Goal: Use online tool/utility: Utilize a website feature to perform a specific function

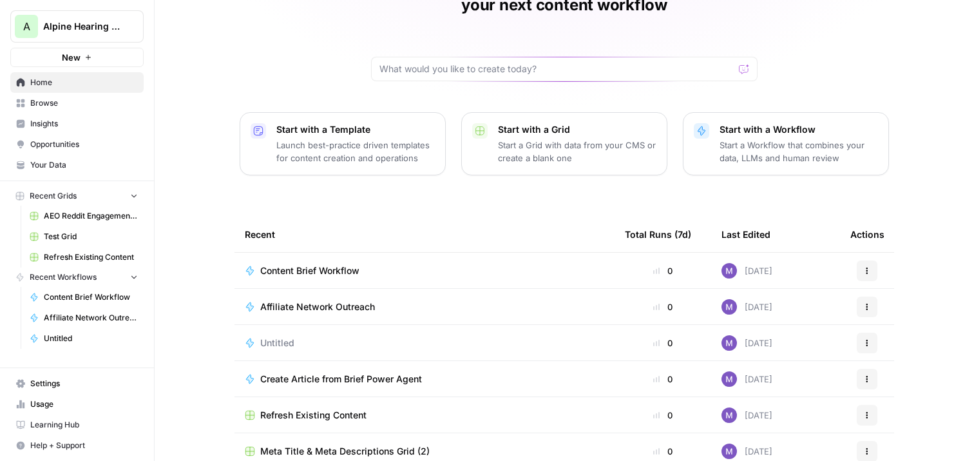
scroll to position [125, 0]
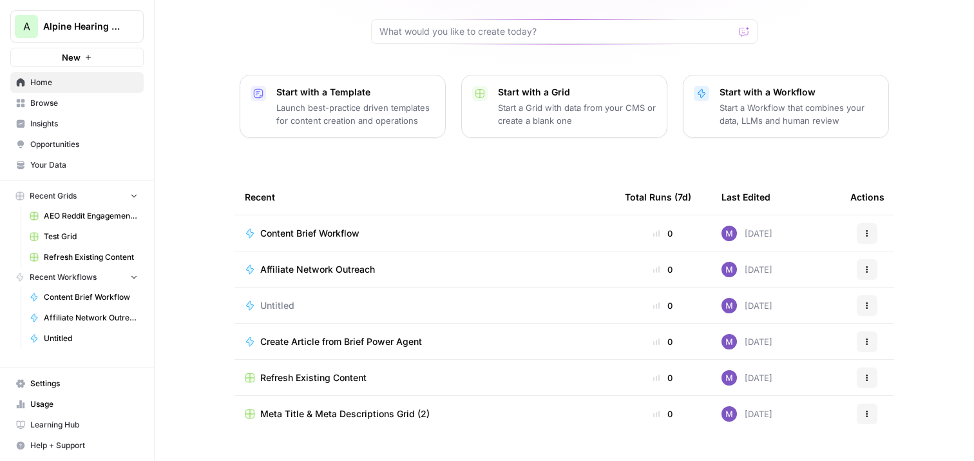
click at [329, 227] on span "Content Brief Workflow" at bounding box center [309, 233] width 99 height 13
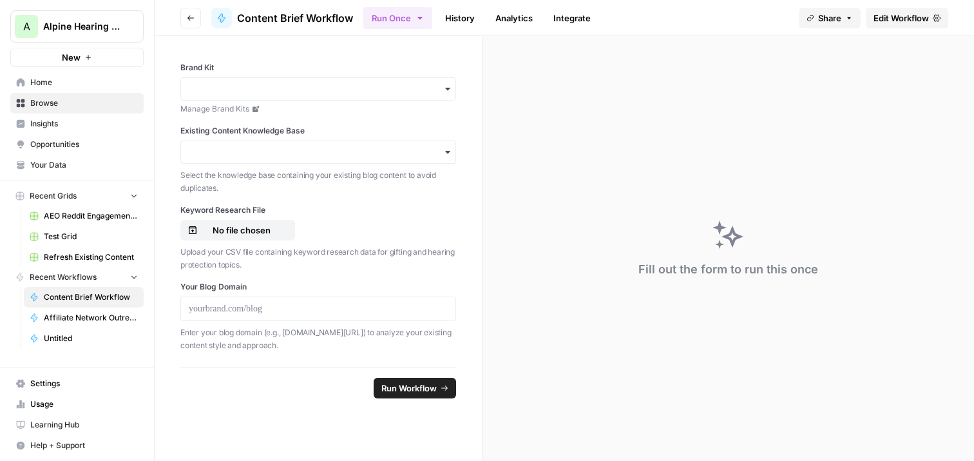
click at [910, 15] on span "Edit Workflow" at bounding box center [901, 18] width 55 height 13
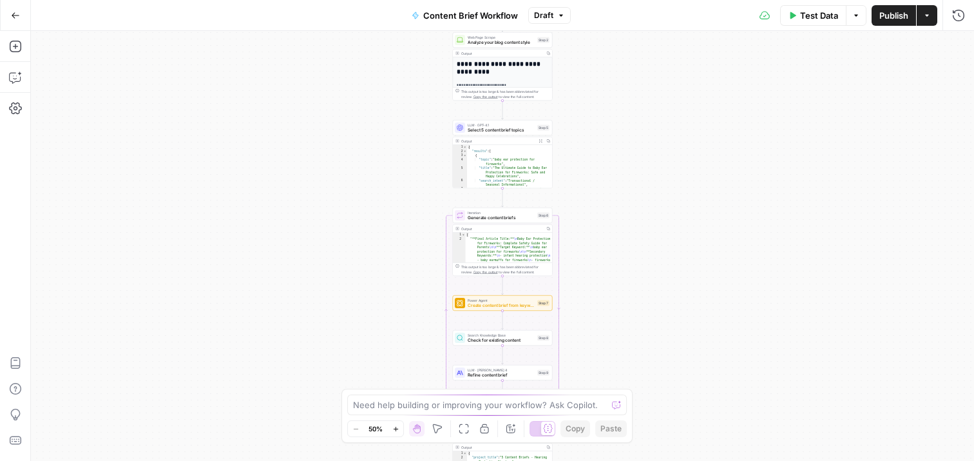
click at [947, 16] on div "Test Data Options Publish Actions Run History" at bounding box center [773, 15] width 404 height 30
click at [965, 12] on button "Run History" at bounding box center [958, 15] width 21 height 21
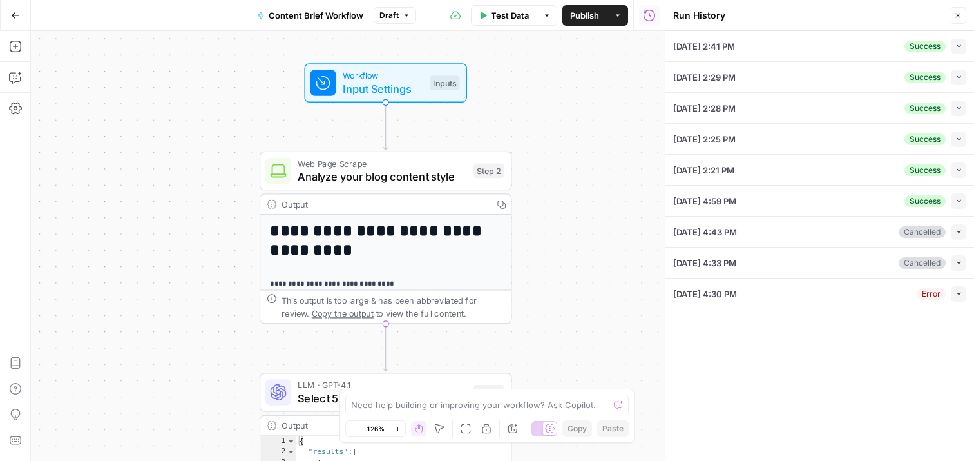
click at [957, 45] on icon "button" at bounding box center [959, 46] width 4 height 3
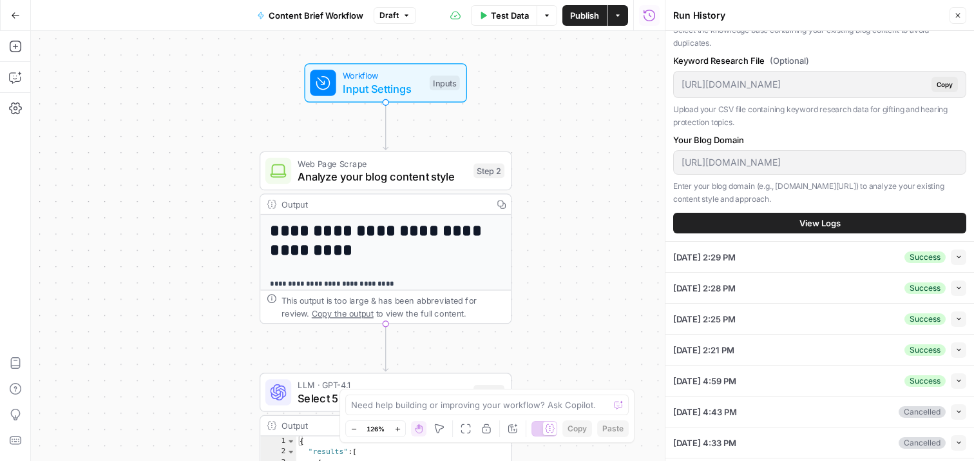
scroll to position [126, 0]
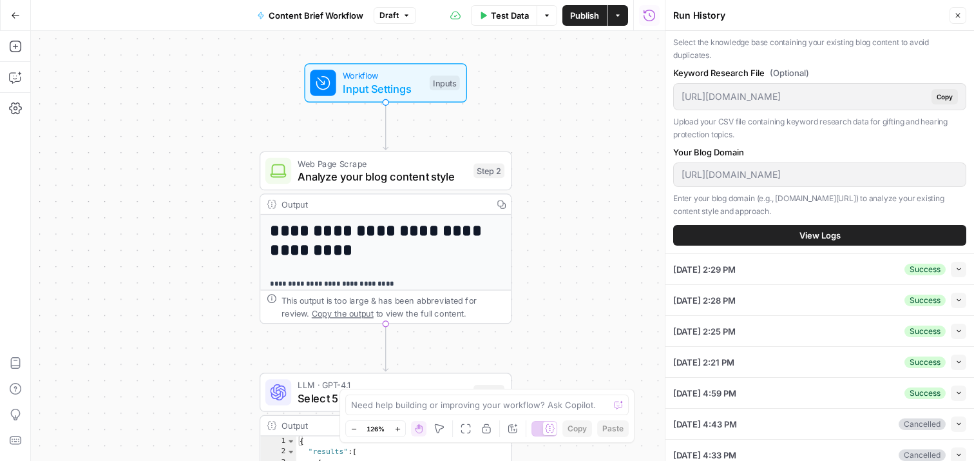
click at [822, 235] on span "View Logs" at bounding box center [820, 235] width 41 height 13
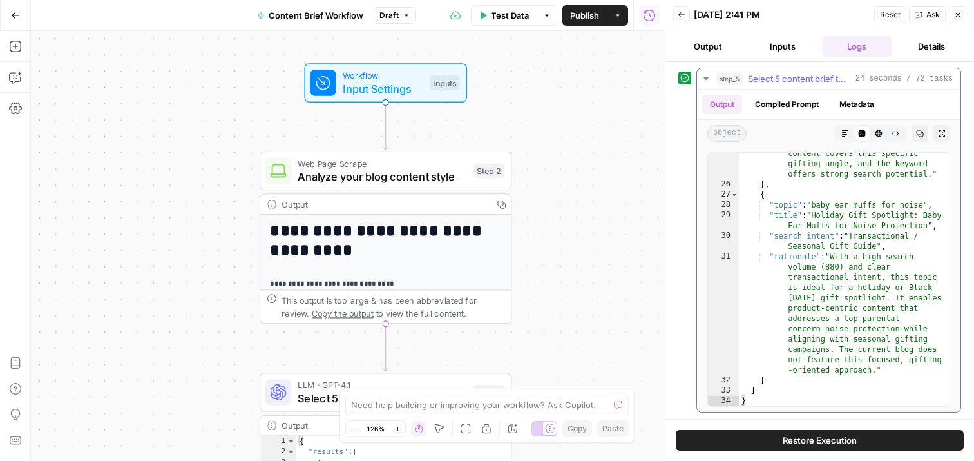
scroll to position [881, 0]
click at [784, 82] on span "Select 5 content brief topics" at bounding box center [799, 78] width 102 height 13
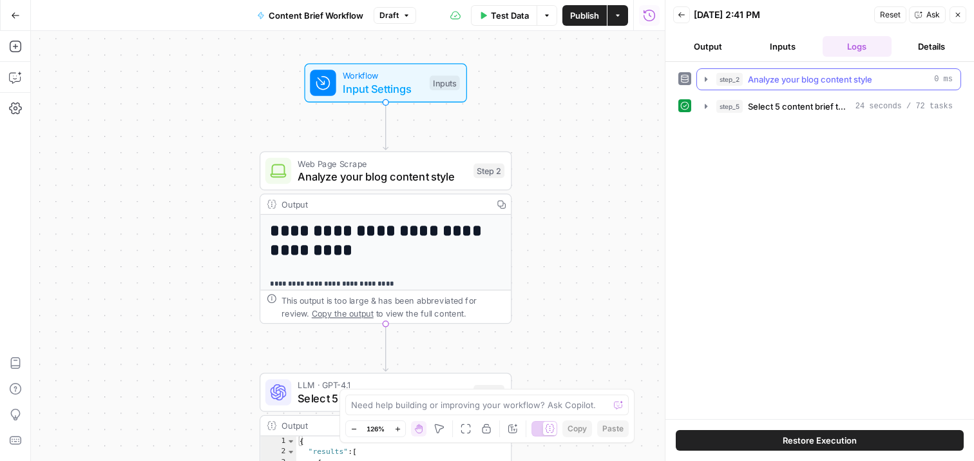
click at [780, 82] on span "Analyze your blog content style" at bounding box center [810, 79] width 124 height 13
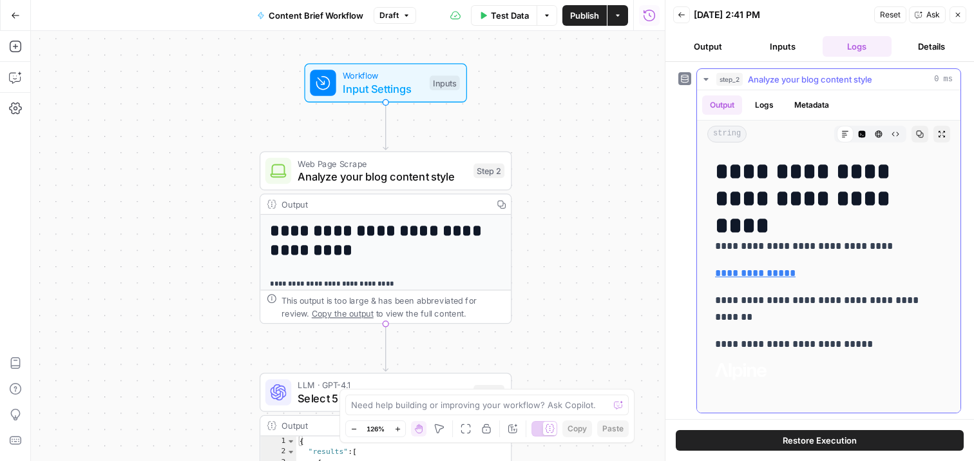
click at [708, 77] on icon "button" at bounding box center [706, 79] width 10 height 10
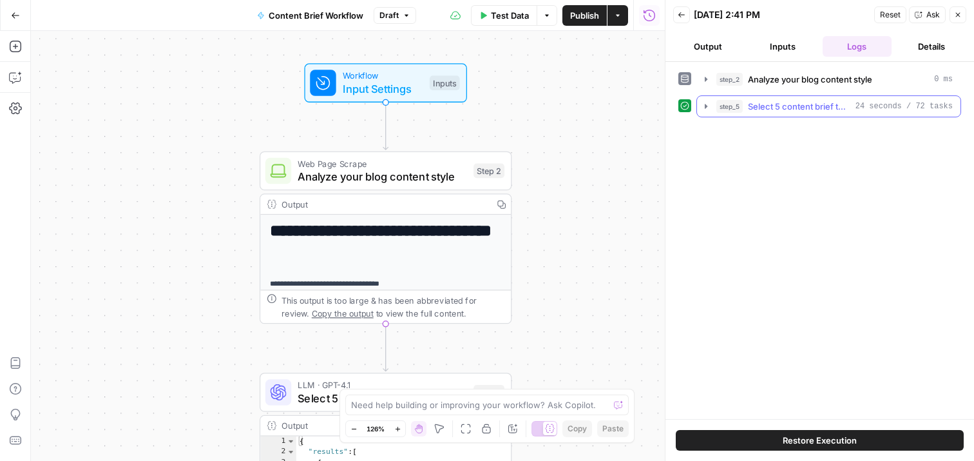
click at [773, 106] on span "Select 5 content brief topics" at bounding box center [799, 106] width 102 height 13
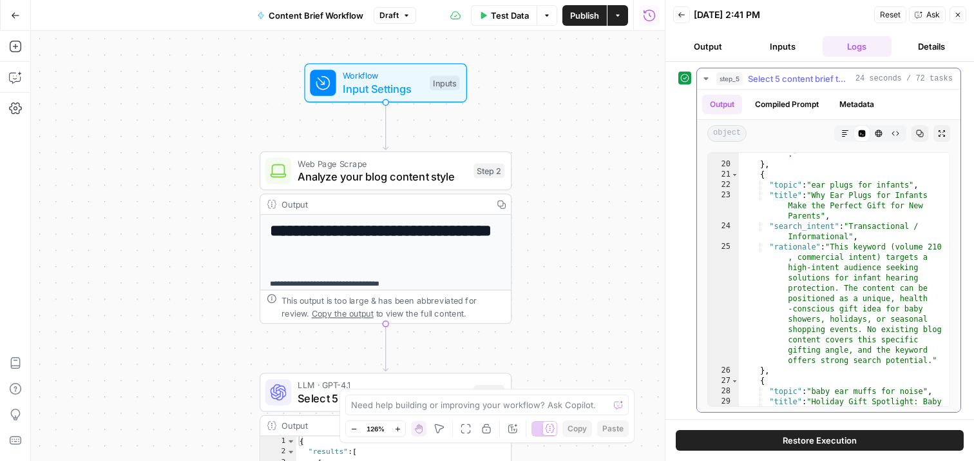
scroll to position [683, 0]
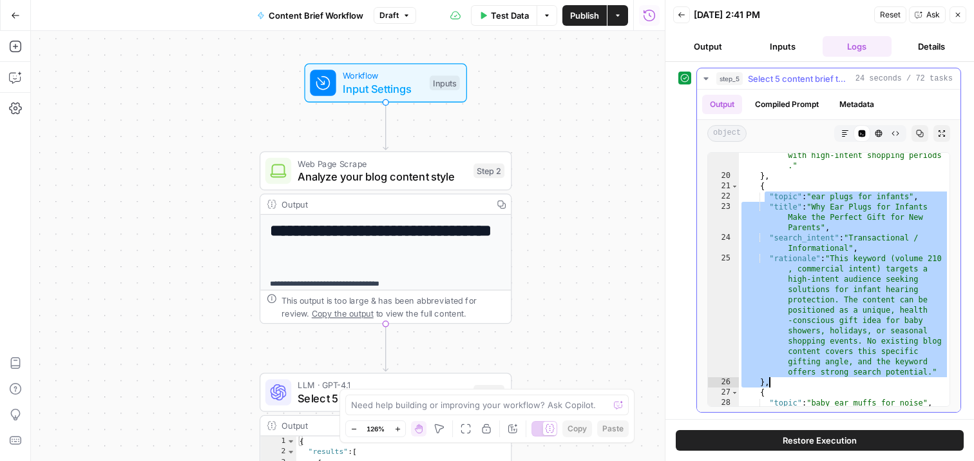
drag, startPoint x: 766, startPoint y: 197, endPoint x: 952, endPoint y: 383, distance: 262.9
click at [952, 383] on div "**********" at bounding box center [829, 279] width 264 height 265
click at [876, 265] on div ""rationale" : "With a search volume of 70 and commercial intent, this topic is …" at bounding box center [844, 241] width 211 height 408
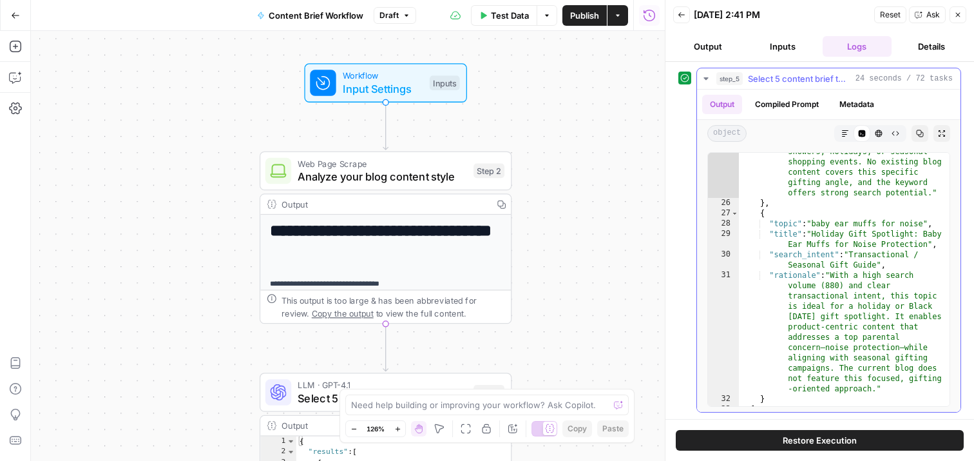
scroll to position [881, 0]
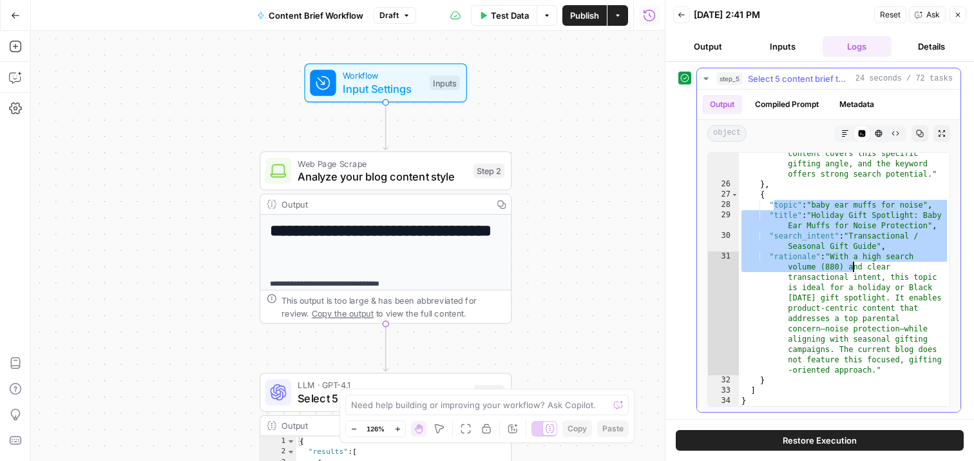
drag, startPoint x: 773, startPoint y: 205, endPoint x: 881, endPoint y: 314, distance: 154.0
click at [881, 314] on div ""rationale" : "This keyword (volume 210 , commercial intent) targets a high-int…" at bounding box center [844, 248] width 211 height 387
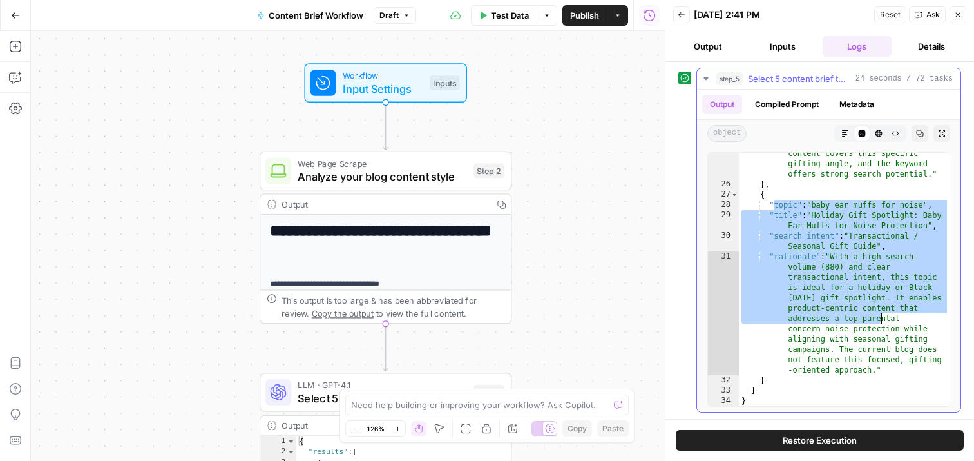
click at [914, 384] on div ""rationale" : "This keyword (volume 210 , commercial intent) targets a high-int…" at bounding box center [844, 248] width 211 height 387
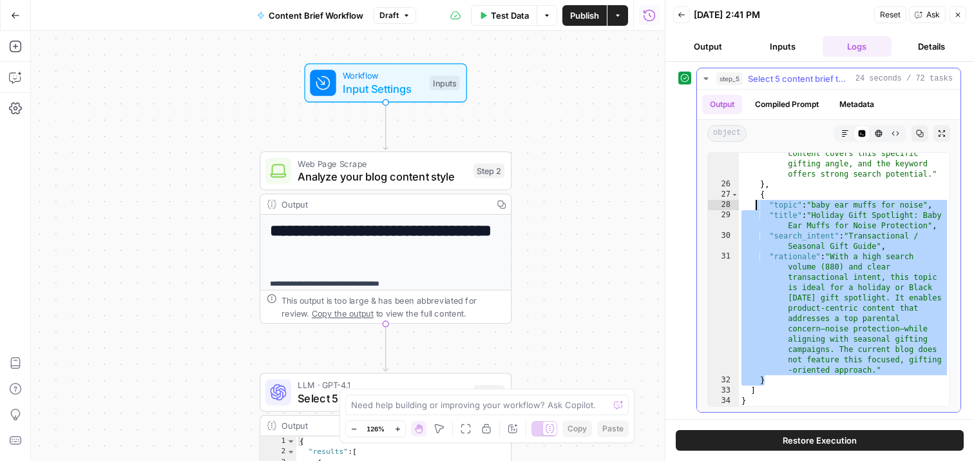
drag, startPoint x: 900, startPoint y: 376, endPoint x: 757, endPoint y: 206, distance: 222.3
click at [757, 206] on div ""rationale" : "This keyword (volume 210 , commercial intent) targets a high-int…" at bounding box center [844, 248] width 211 height 387
type textarea "**********"
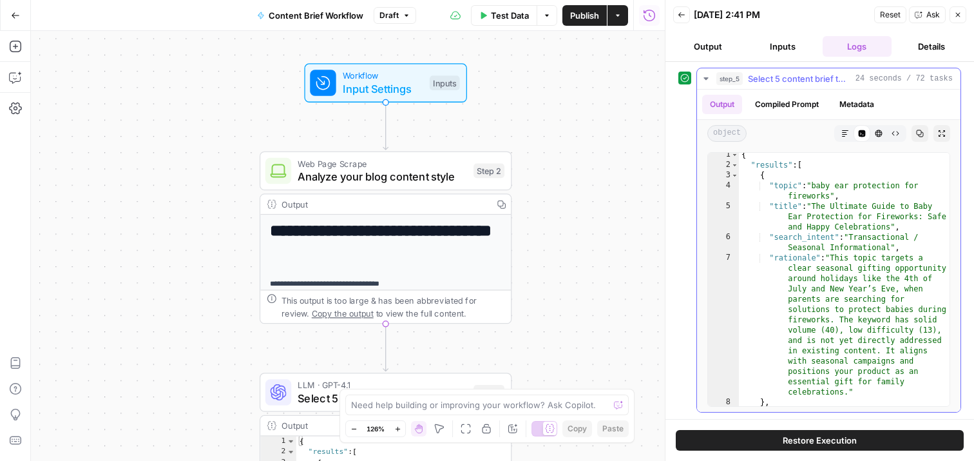
scroll to position [0, 0]
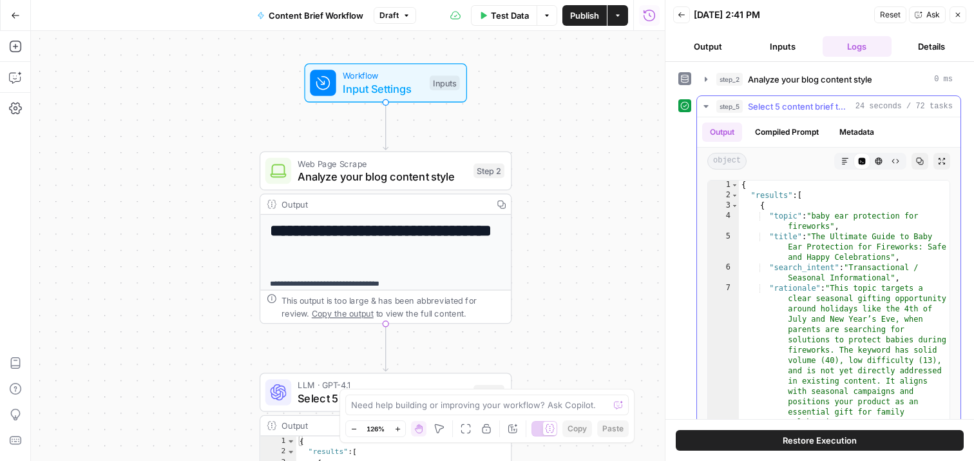
click at [771, 100] on span "Select 5 content brief topics" at bounding box center [799, 106] width 102 height 13
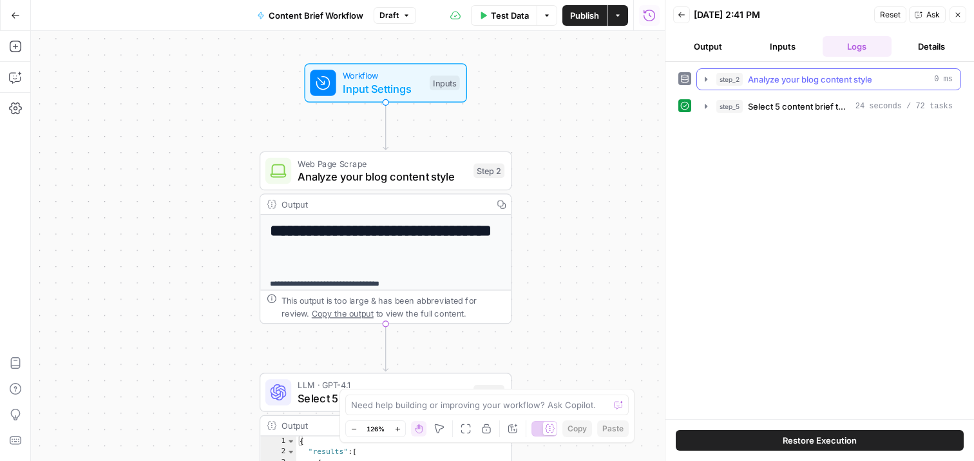
click at [776, 73] on span "Analyze your blog content style" at bounding box center [810, 79] width 124 height 13
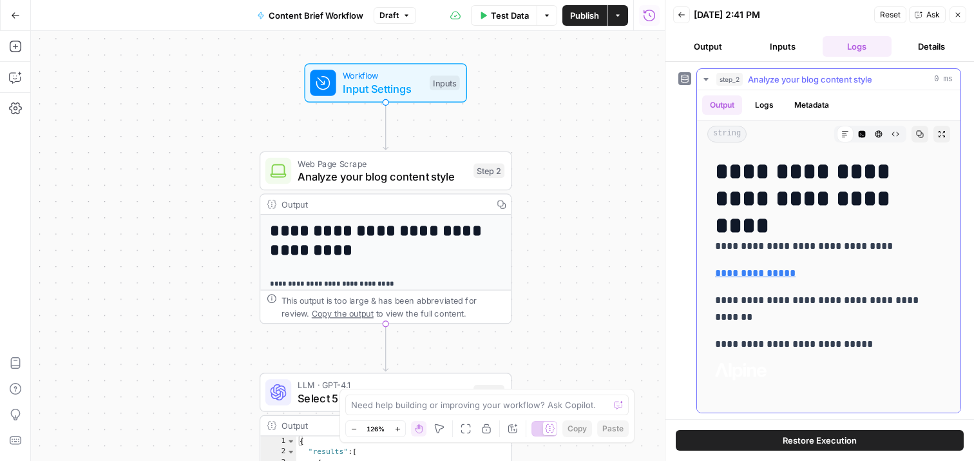
click at [784, 82] on span "Analyze your blog content style" at bounding box center [810, 79] width 124 height 13
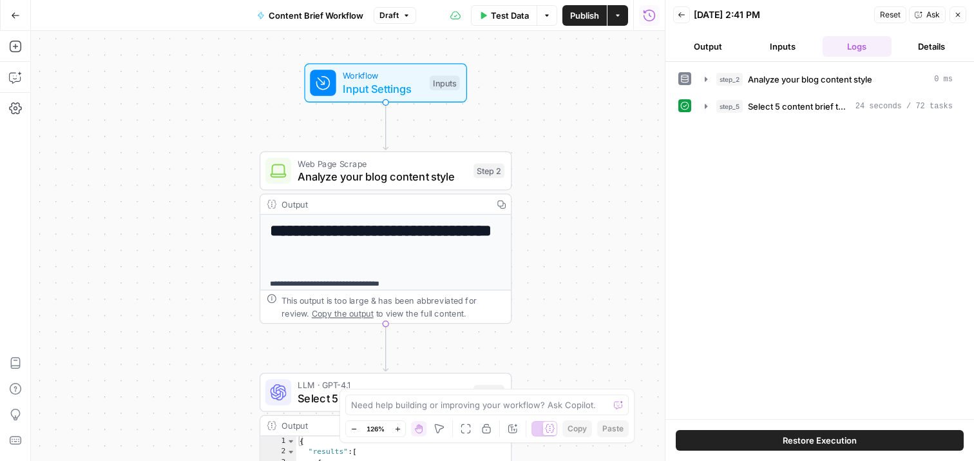
click at [717, 47] on button "Output" at bounding box center [708, 46] width 70 height 21
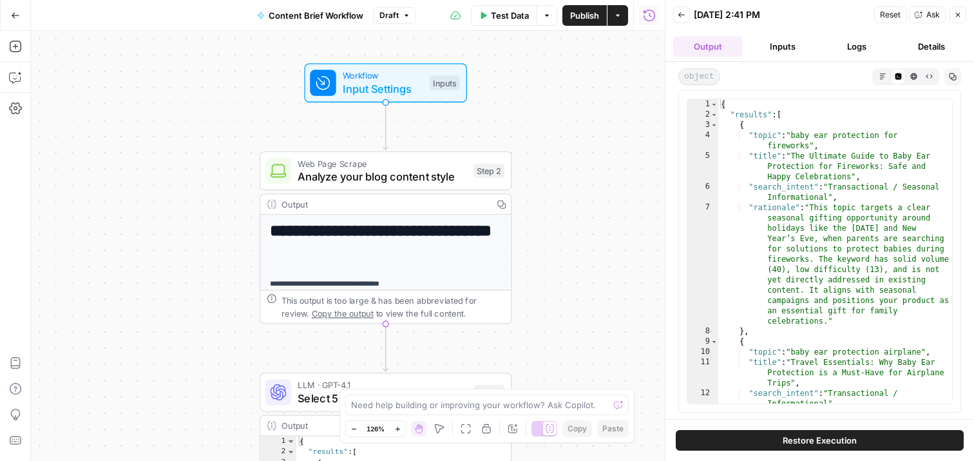
click at [938, 42] on button "Details" at bounding box center [932, 46] width 70 height 21
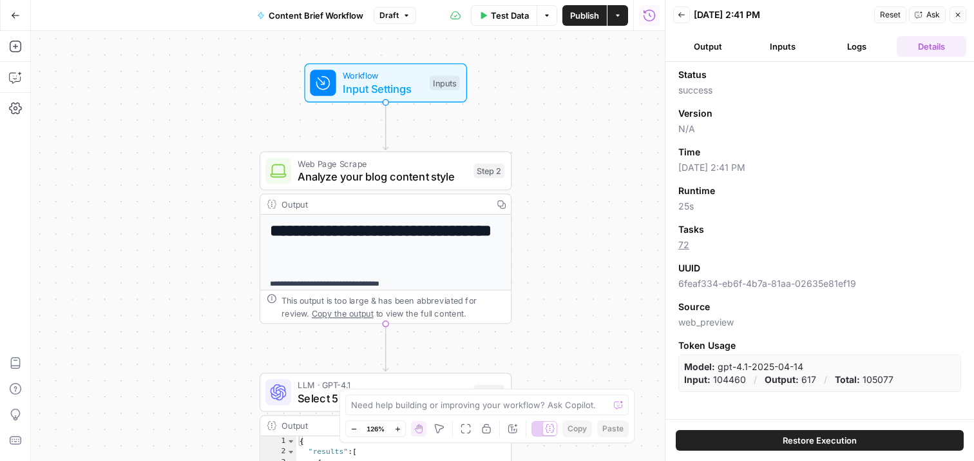
click at [681, 11] on icon "button" at bounding box center [682, 15] width 8 height 8
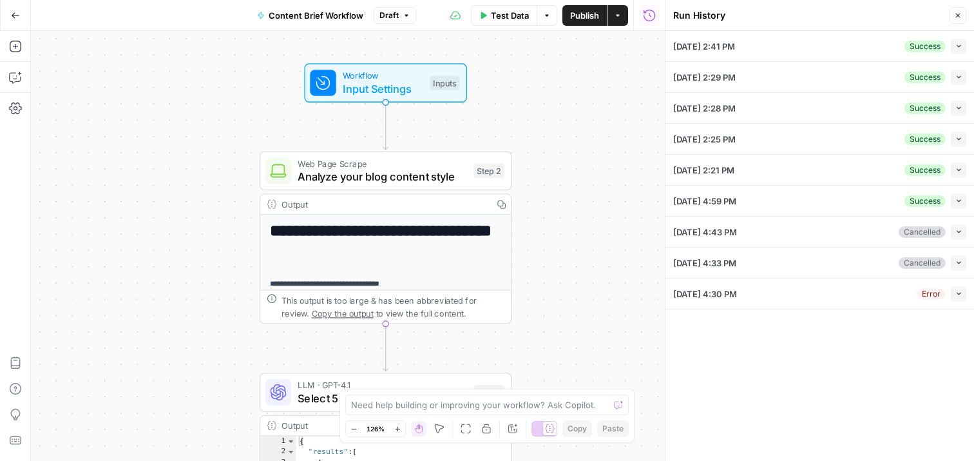
click at [958, 74] on icon "button" at bounding box center [959, 76] width 7 height 7
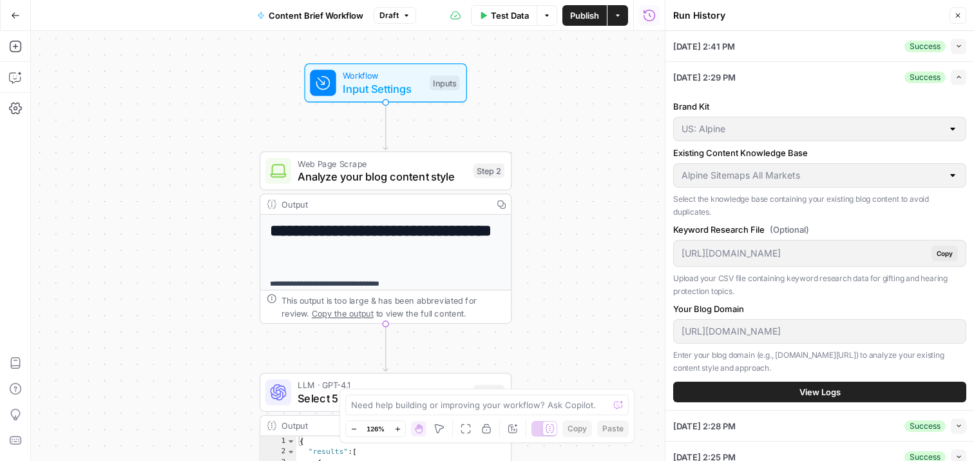
click at [831, 390] on span "View Logs" at bounding box center [820, 391] width 41 height 13
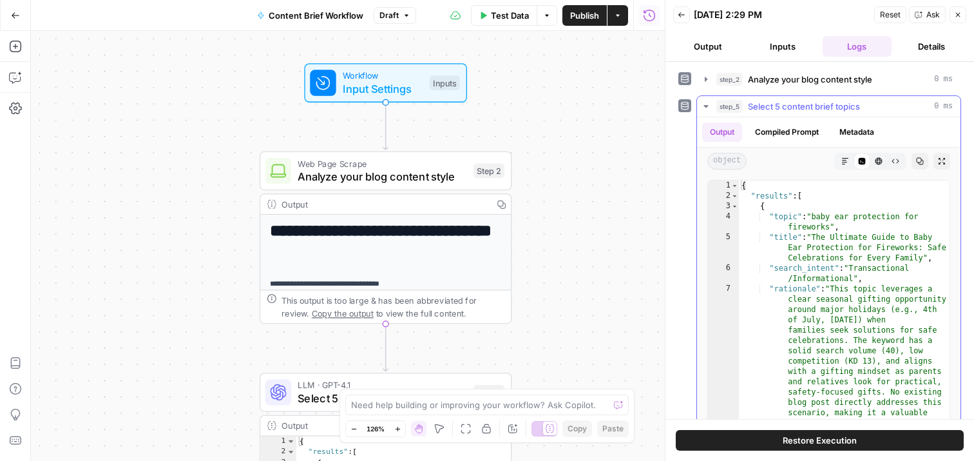
click at [802, 102] on span "Select 5 content brief topics" at bounding box center [804, 106] width 112 height 13
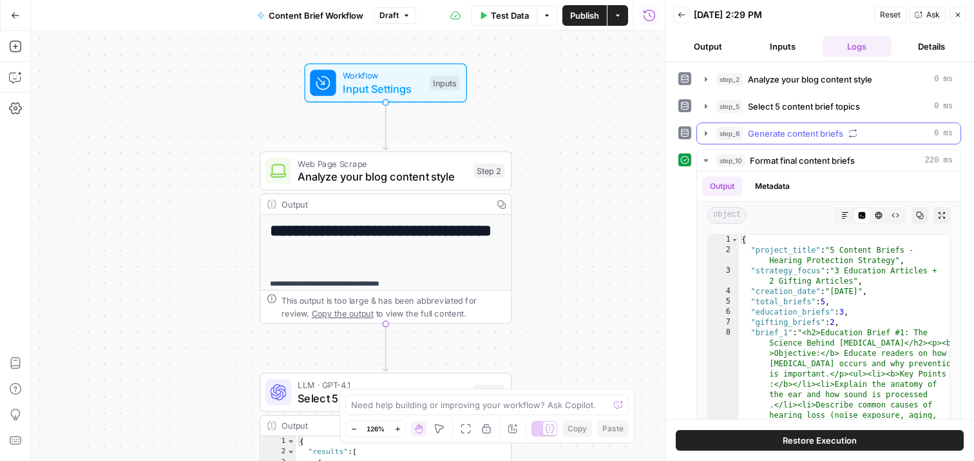
click at [789, 131] on span "Generate content briefs" at bounding box center [795, 133] width 95 height 13
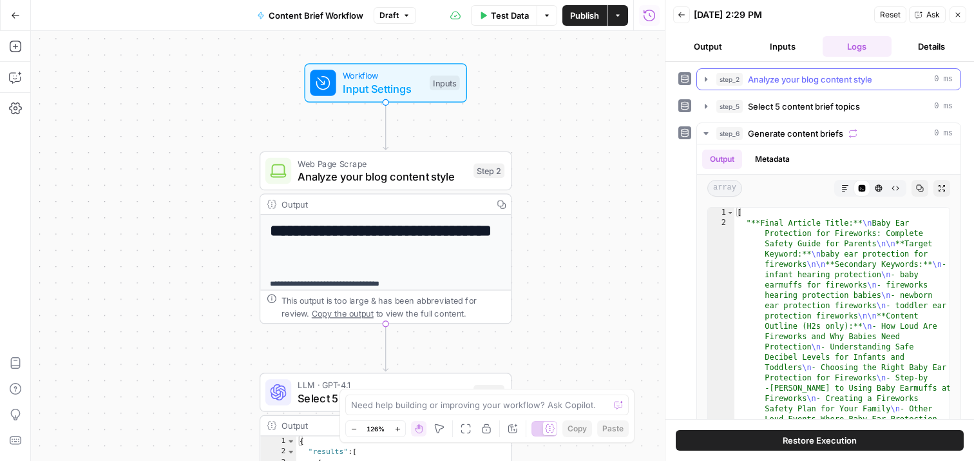
click at [805, 77] on span "Analyze your blog content style" at bounding box center [810, 79] width 124 height 13
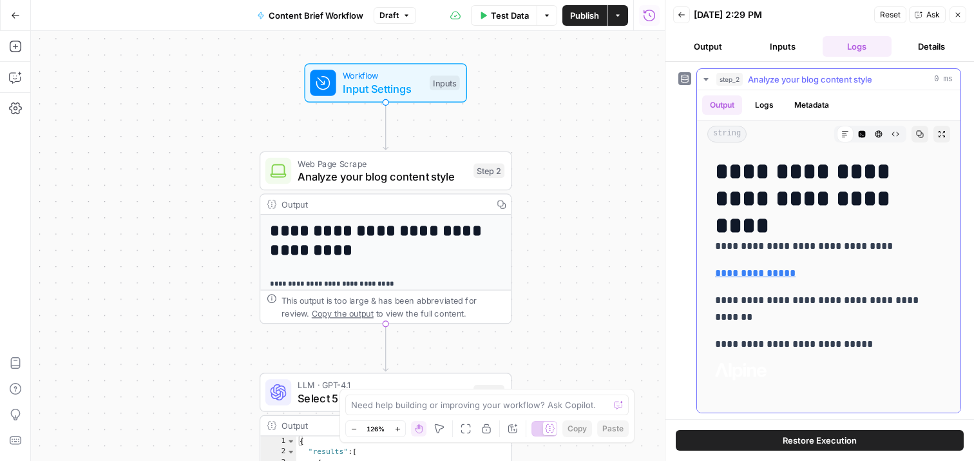
click at [767, 81] on span "Analyze your blog content style" at bounding box center [810, 79] width 124 height 13
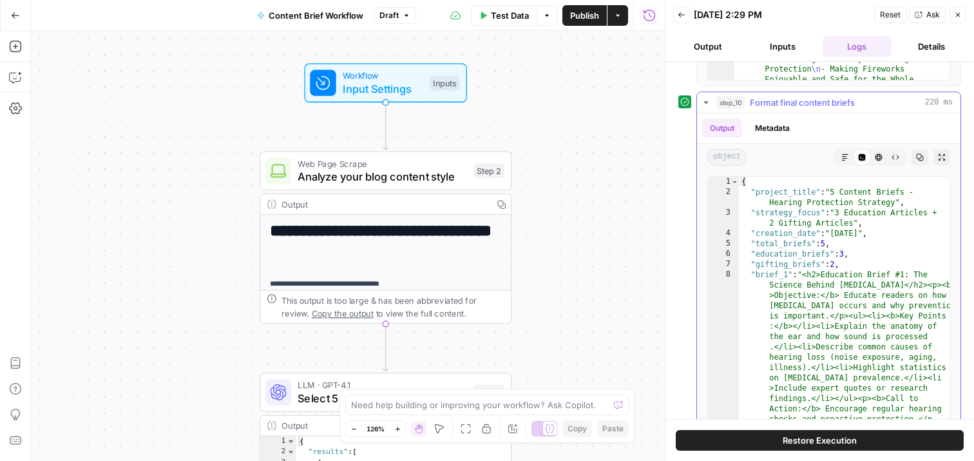
scroll to position [381, 0]
click at [786, 102] on span "Format final content briefs" at bounding box center [802, 101] width 105 height 13
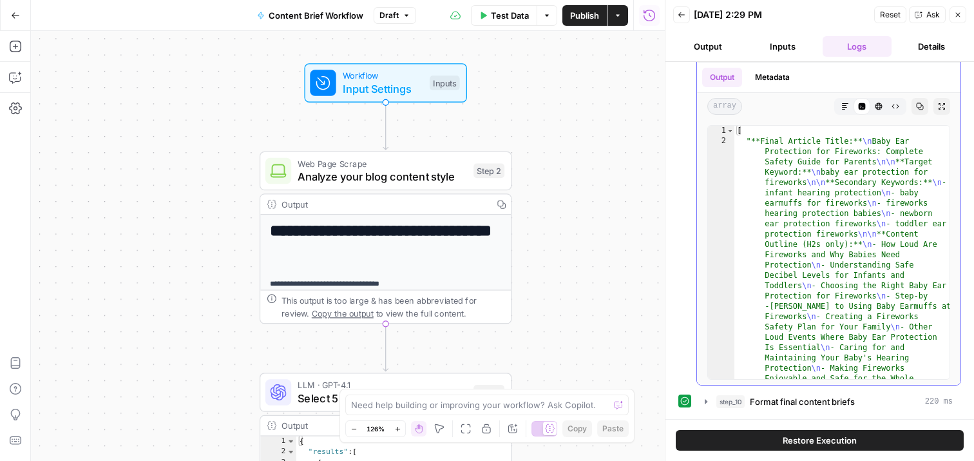
scroll to position [0, 0]
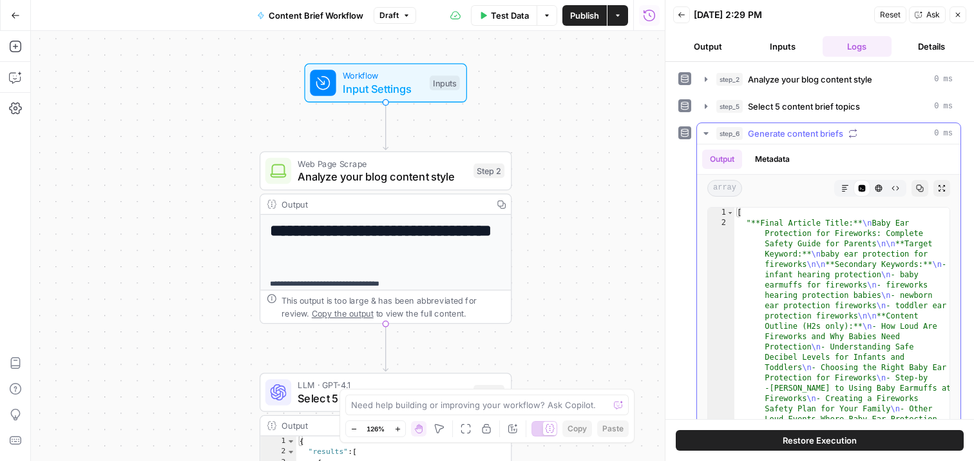
click at [781, 129] on span "Generate content briefs" at bounding box center [795, 133] width 95 height 13
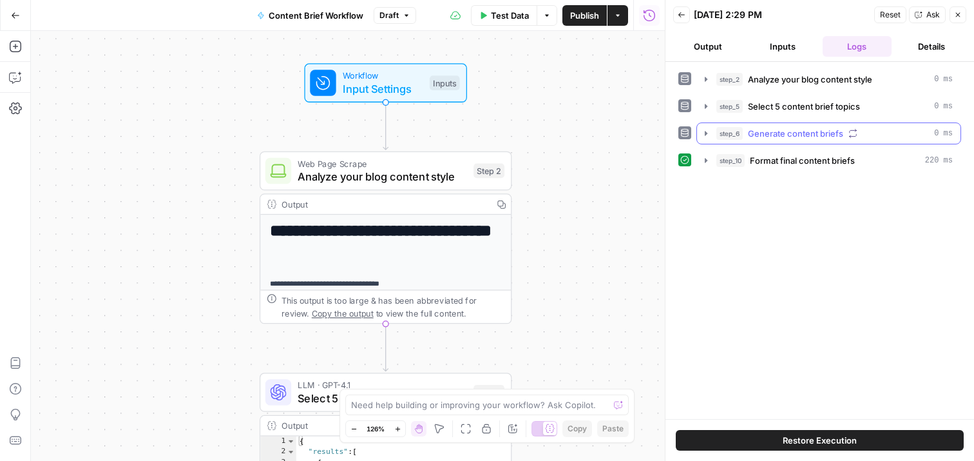
click at [769, 130] on span "Generate content briefs" at bounding box center [795, 133] width 95 height 13
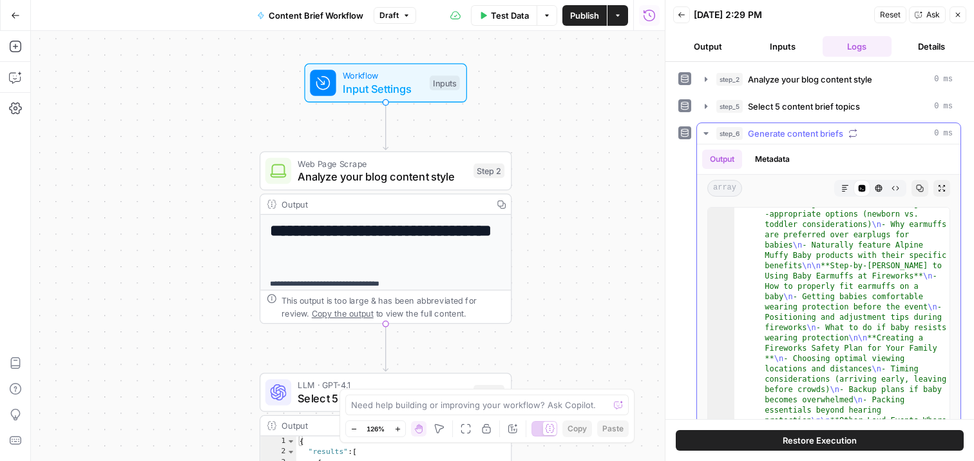
scroll to position [466, 0]
click at [845, 186] on icon "button" at bounding box center [846, 188] width 8 height 8
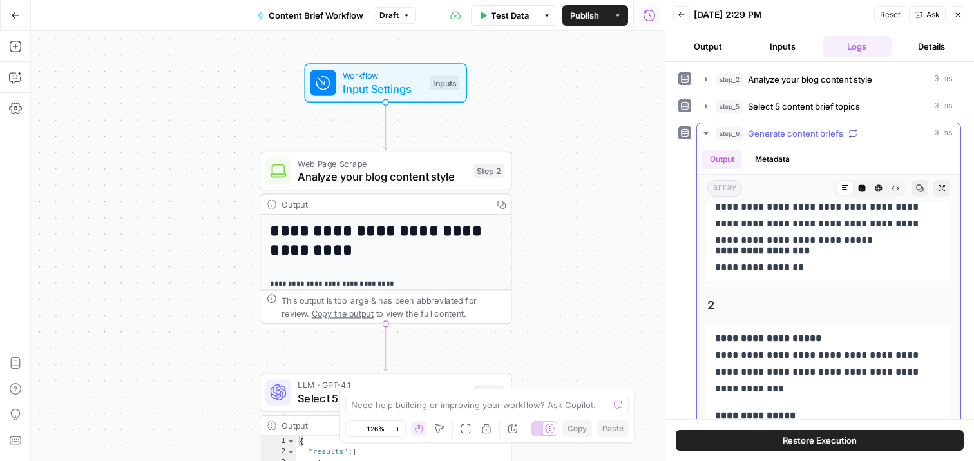
scroll to position [6080, 0]
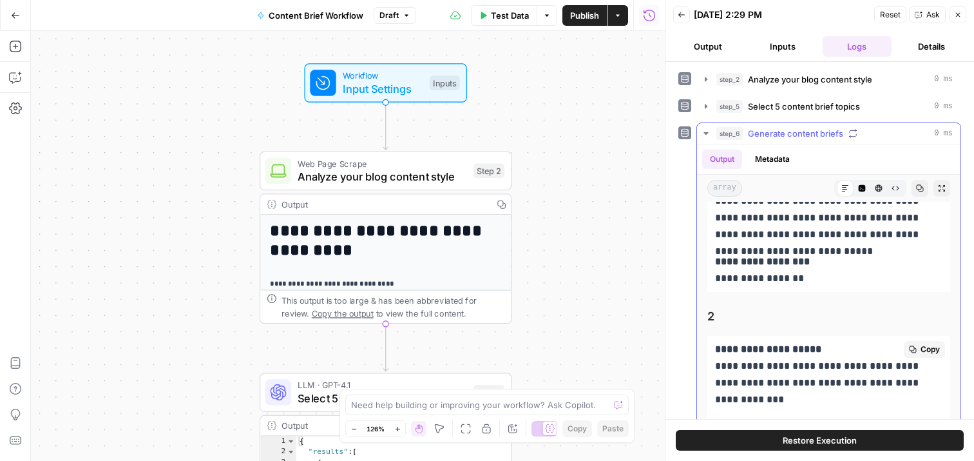
drag, startPoint x: 827, startPoint y: 297, endPoint x: 714, endPoint y: 329, distance: 117.1
copy div "**********"
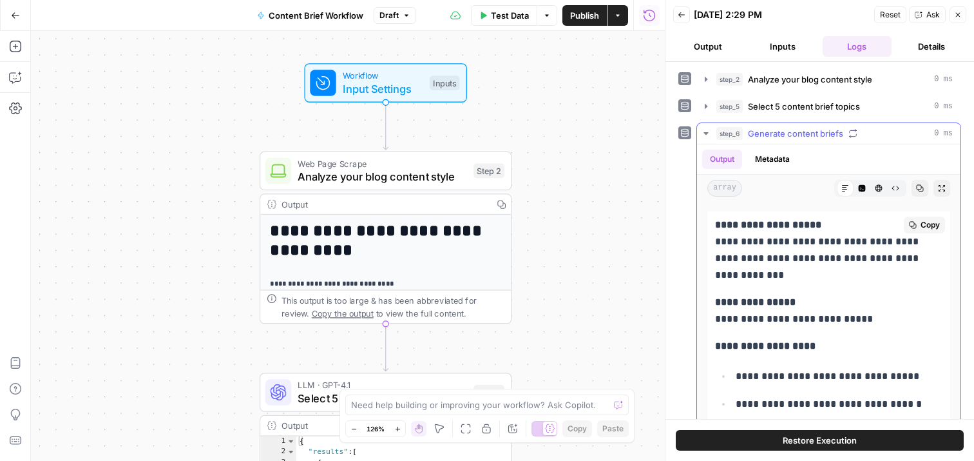
scroll to position [6224, 0]
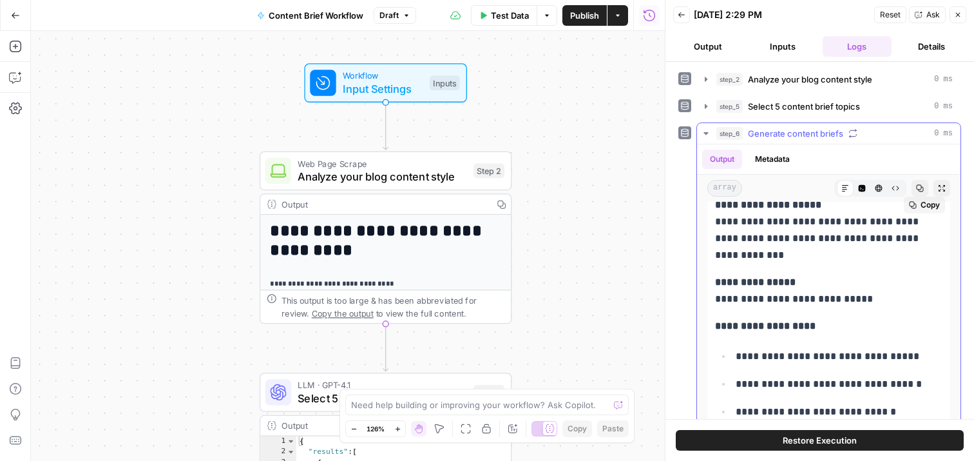
click at [858, 318] on p "**********" at bounding box center [828, 326] width 227 height 17
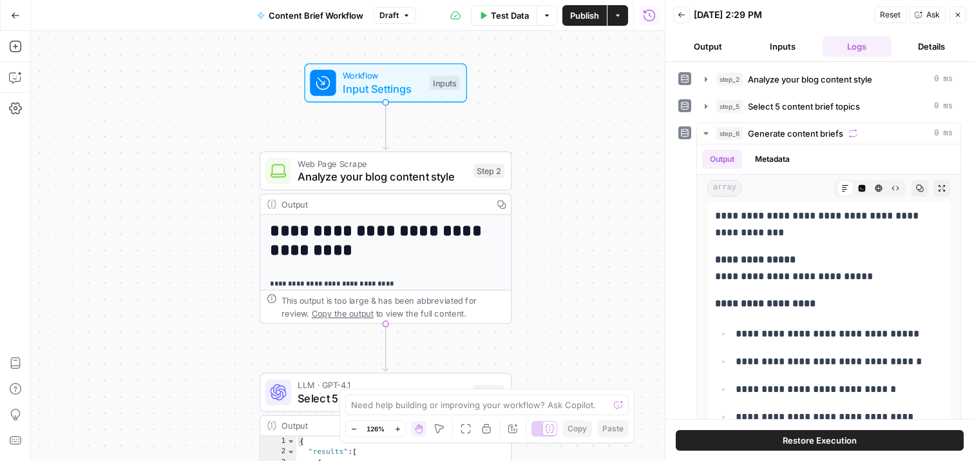
scroll to position [6224, 0]
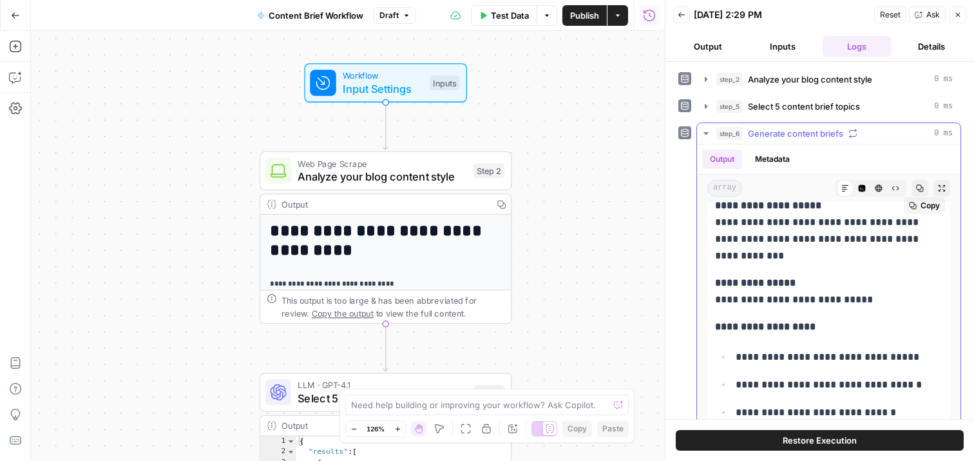
drag, startPoint x: 717, startPoint y: 282, endPoint x: 856, endPoint y: 290, distance: 140.0
click at [856, 290] on p "**********" at bounding box center [828, 291] width 227 height 34
copy p "**********"
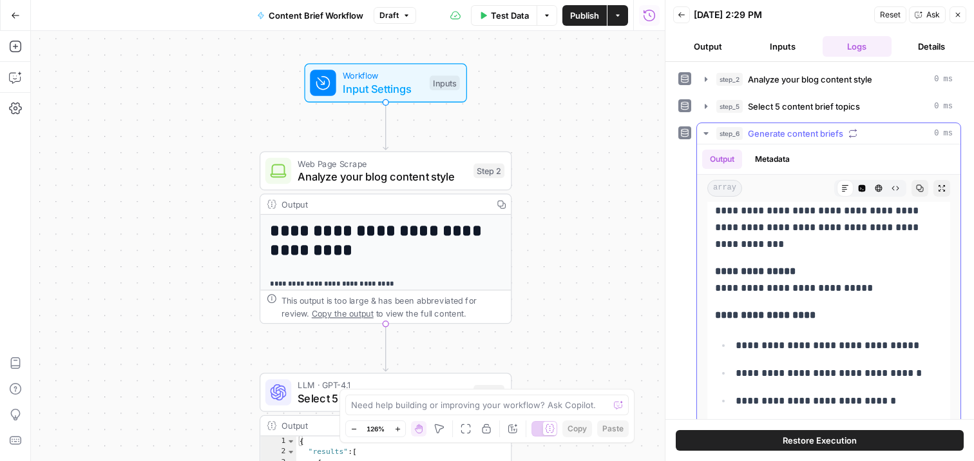
scroll to position [6208, 0]
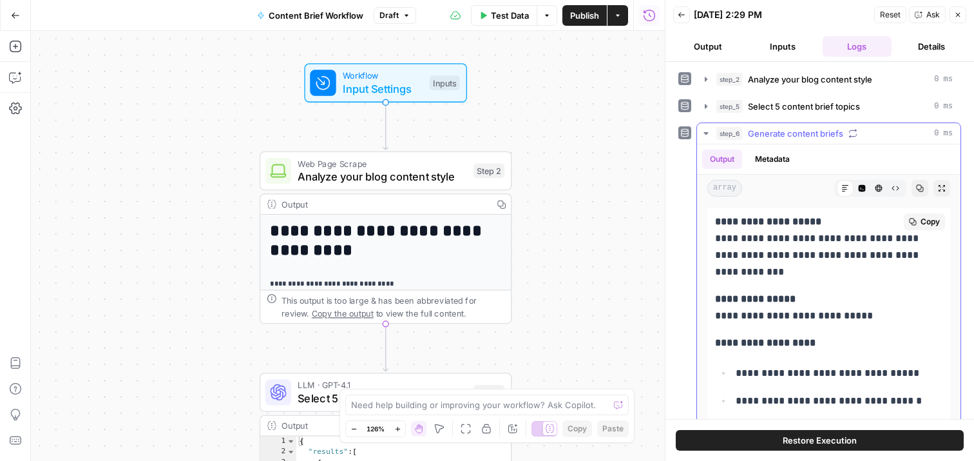
drag, startPoint x: 862, startPoint y: 331, endPoint x: 736, endPoint y: 356, distance: 127.4
click at [736, 364] on ul "**********" at bounding box center [828, 428] width 227 height 128
copy ul "**********"
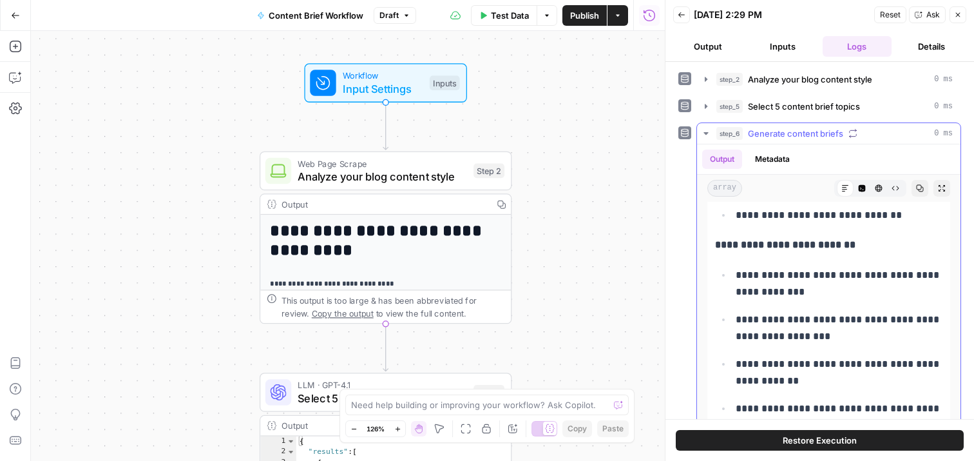
scroll to position [0, 0]
